Goal: Information Seeking & Learning: Learn about a topic

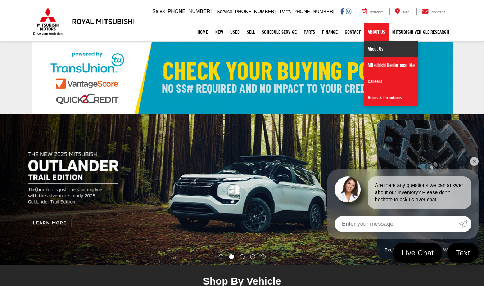
click at [377, 51] on link "About Us" at bounding box center [391, 49] width 54 height 16
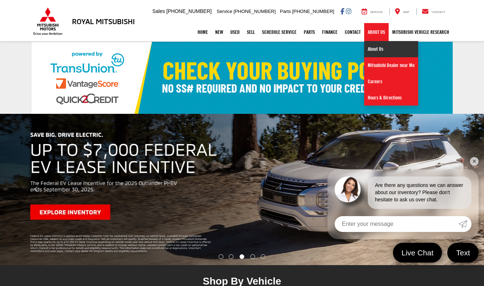
click at [378, 49] on link "About Us" at bounding box center [391, 49] width 54 height 16
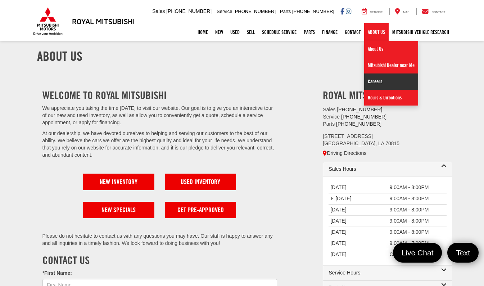
click at [370, 83] on link "Careers" at bounding box center [391, 81] width 54 height 16
